Goal: Information Seeking & Learning: Learn about a topic

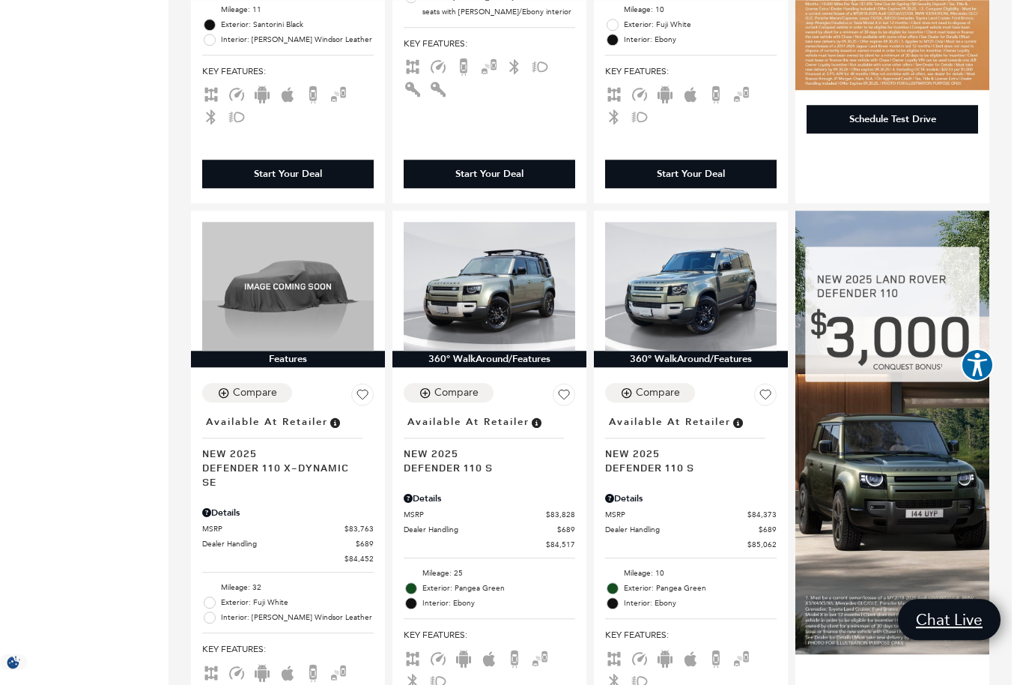
scroll to position [781, 0]
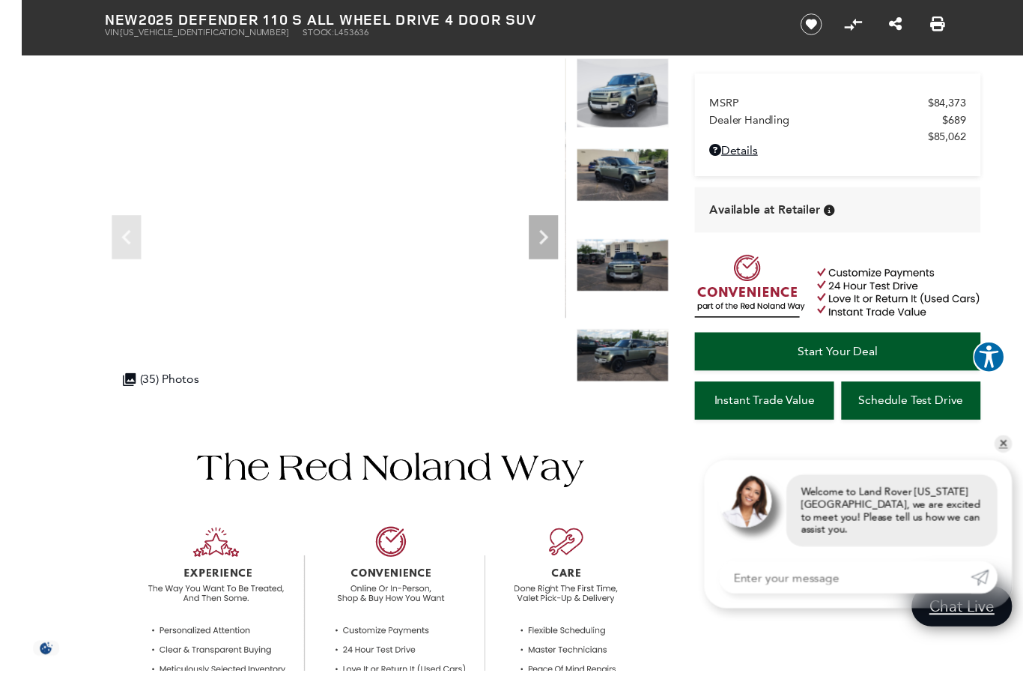
scroll to position [124, 0]
